Goal: Communication & Community: Answer question/provide support

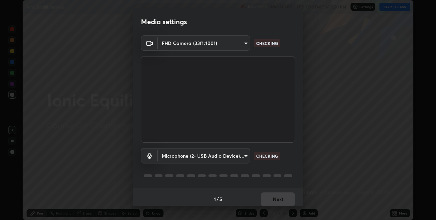
scroll to position [3, 0]
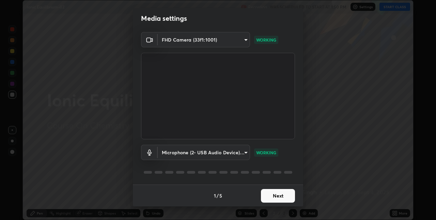
click at [274, 196] on button "Next" at bounding box center [278, 196] width 34 height 14
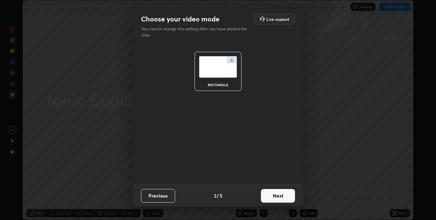
scroll to position [0, 0]
click at [276, 198] on button "Next" at bounding box center [278, 196] width 34 height 14
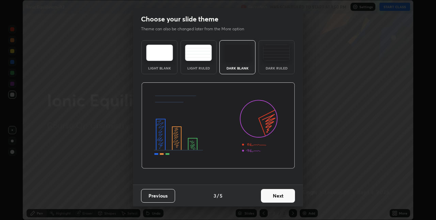
click at [279, 195] on button "Next" at bounding box center [278, 196] width 34 height 14
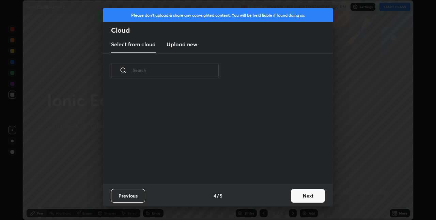
click at [299, 194] on button "Next" at bounding box center [308, 196] width 34 height 14
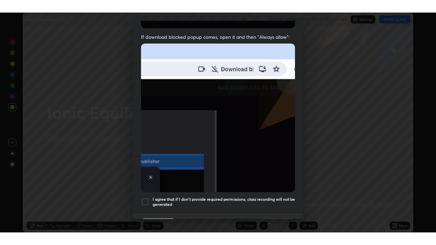
scroll to position [142, 0]
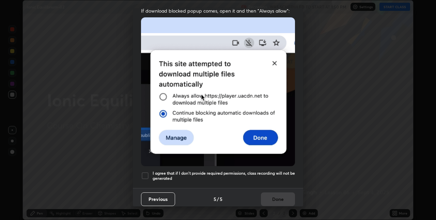
click at [145, 172] on div at bounding box center [145, 176] width 8 height 8
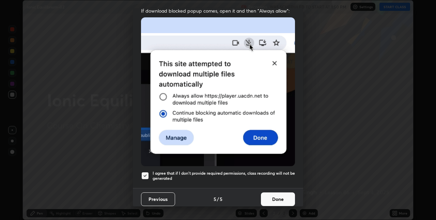
click at [276, 194] on button "Done" at bounding box center [278, 199] width 34 height 14
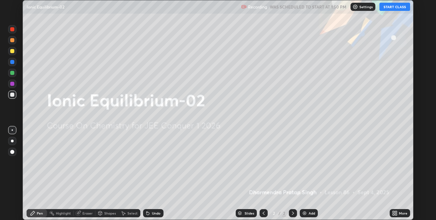
click at [393, 212] on icon at bounding box center [394, 212] width 2 height 2
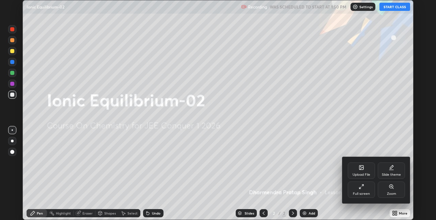
click at [362, 190] on div "Full screen" at bounding box center [361, 190] width 27 height 16
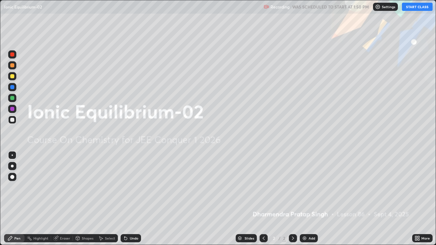
scroll to position [245, 436]
click at [415, 9] on button "START CLASS" at bounding box center [417, 7] width 31 height 8
click at [305, 220] on img at bounding box center [304, 238] width 5 height 5
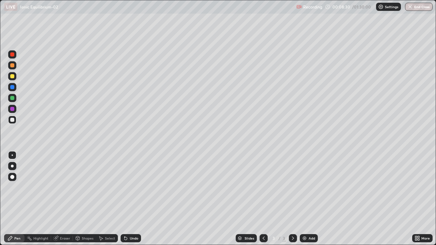
click at [307, 220] on div "Add" at bounding box center [309, 238] width 18 height 8
click at [308, 220] on div "Add" at bounding box center [309, 238] width 18 height 8
click at [303, 220] on img at bounding box center [304, 238] width 5 height 5
click at [312, 220] on div "Add" at bounding box center [309, 238] width 18 height 8
click at [64, 220] on div "Eraser" at bounding box center [62, 238] width 22 height 8
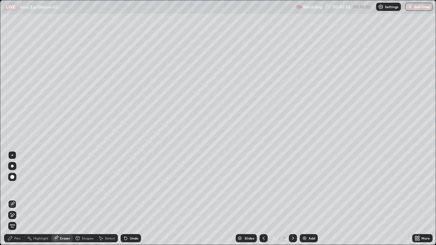
click at [20, 220] on div "Pen" at bounding box center [17, 238] width 6 height 3
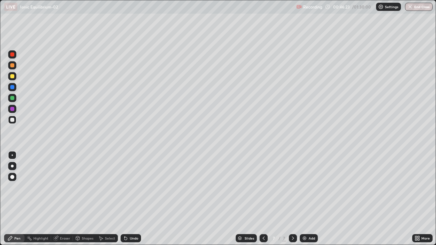
click at [309, 220] on div "Add" at bounding box center [312, 238] width 6 height 3
click at [304, 220] on img at bounding box center [304, 238] width 5 height 5
click at [308, 220] on div "Add" at bounding box center [309, 238] width 18 height 8
click at [304, 220] on img at bounding box center [304, 238] width 5 height 5
click at [311, 220] on div "Add" at bounding box center [312, 238] width 6 height 3
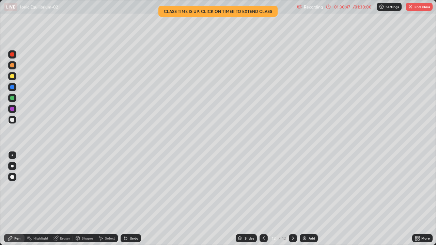
click at [419, 8] on button "End Class" at bounding box center [419, 7] width 27 height 8
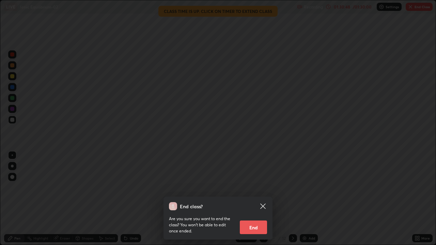
click at [259, 220] on button "End" at bounding box center [253, 228] width 27 height 14
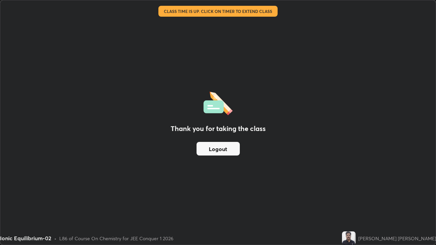
click at [216, 147] on button "Logout" at bounding box center [218, 149] width 43 height 14
